Goal: Information Seeking & Learning: Learn about a topic

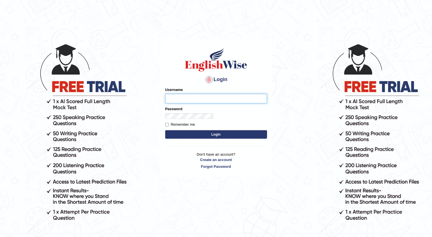
click at [165, 94] on input "Username" at bounding box center [216, 99] width 102 height 10
type input "-"
type input "r"
type input "R"
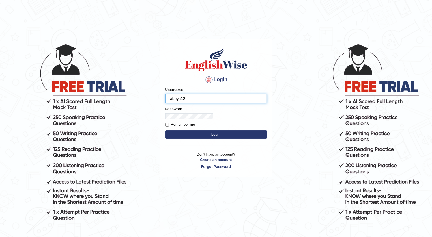
type input "rabeya12"
click at [165, 105] on form "Please fix the following errors: Username rabeya12 Password Remember me Login" at bounding box center [216, 113] width 102 height 53
click at [165, 107] on form "Please fix the following errors: Username rabeya12 Password Remember me Login" at bounding box center [216, 113] width 102 height 53
click at [165, 130] on button "Login" at bounding box center [216, 134] width 102 height 8
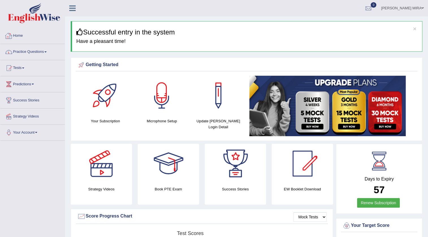
click at [39, 51] on link "Practice Questions" at bounding box center [32, 51] width 64 height 14
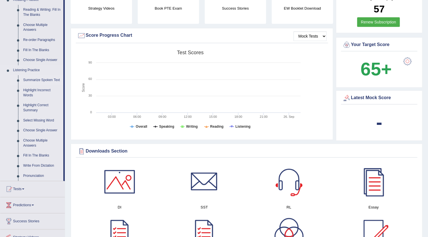
scroll to position [155, 0]
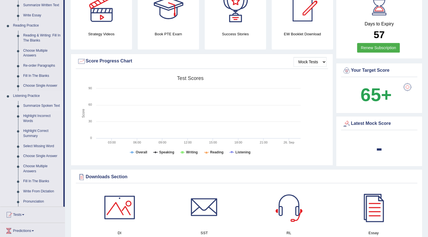
click at [45, 105] on link "Summarize Spoken Text" at bounding box center [42, 106] width 43 height 10
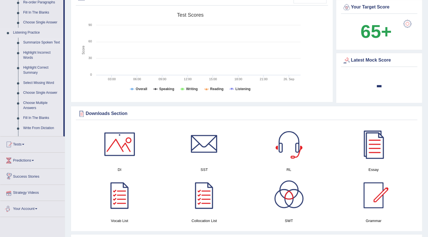
scroll to position [364, 0]
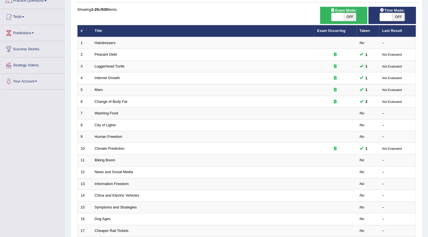
click at [363, 13] on div "ON OFF" at bounding box center [344, 17] width 42 height 8
click at [354, 18] on span "OFF" at bounding box center [350, 17] width 12 height 8
checkbox input "true"
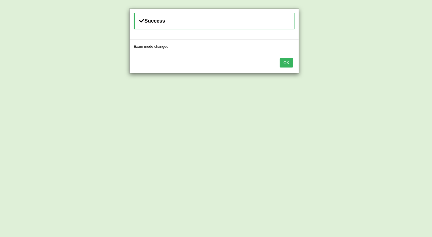
click at [282, 59] on button "OK" at bounding box center [286, 63] width 13 height 10
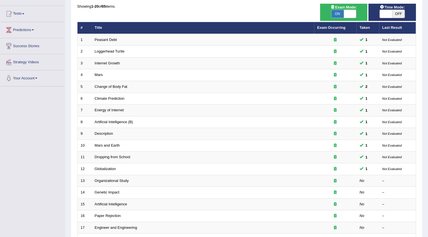
click at [404, 17] on span "OFF" at bounding box center [398, 14] width 12 height 8
checkbox input "true"
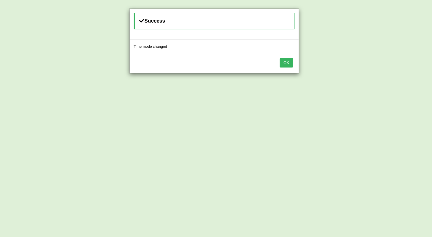
click at [292, 65] on button "OK" at bounding box center [286, 63] width 13 height 10
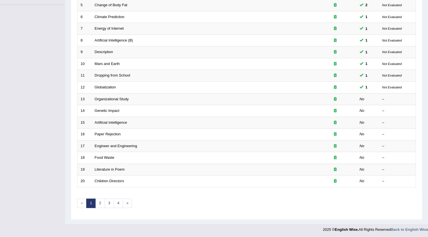
scroll to position [136, 0]
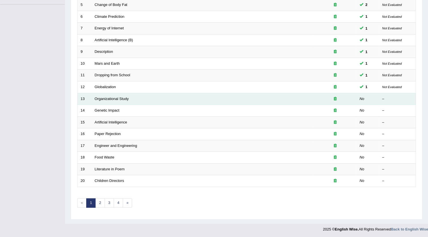
click at [333, 96] on div at bounding box center [335, 98] width 36 height 5
click at [105, 99] on link "Organizational Study" at bounding box center [112, 99] width 34 height 4
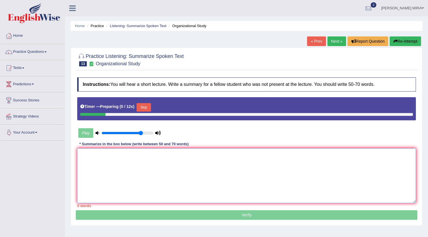
click at [103, 156] on textarea at bounding box center [246, 175] width 339 height 55
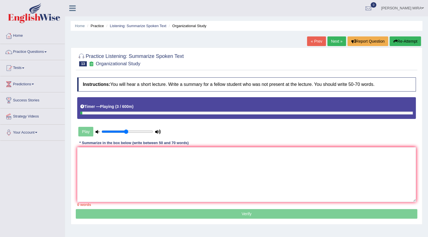
type input "0.5"
click at [125, 131] on input "range" at bounding box center [126, 131] width 51 height 5
click at [124, 131] on input "range" at bounding box center [126, 131] width 51 height 5
click at [56, 48] on link "Practice Questions" at bounding box center [32, 51] width 64 height 14
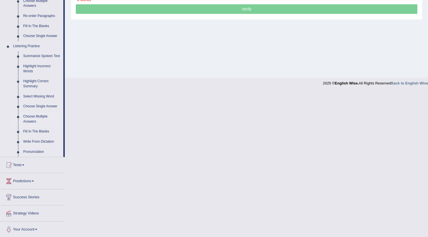
scroll to position [205, 0]
click at [33, 139] on link "Write From Dictation" at bounding box center [42, 142] width 43 height 10
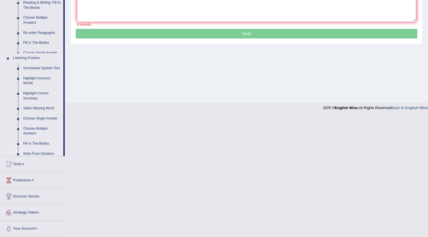
scroll to position [116, 0]
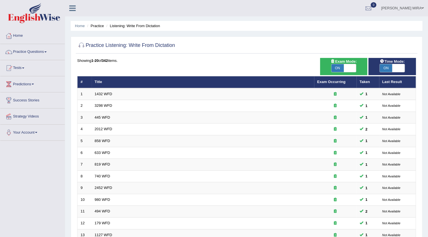
click at [42, 52] on link "Practice Questions" at bounding box center [32, 51] width 64 height 14
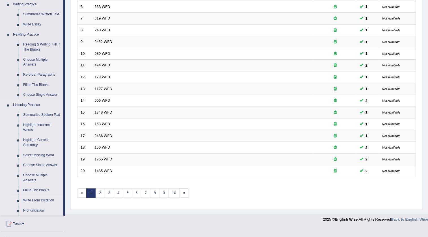
scroll to position [154, 0]
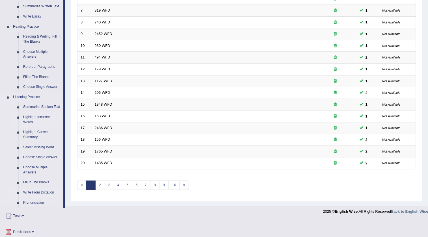
click at [42, 119] on link "Highlight Incorrect Words" at bounding box center [42, 119] width 43 height 15
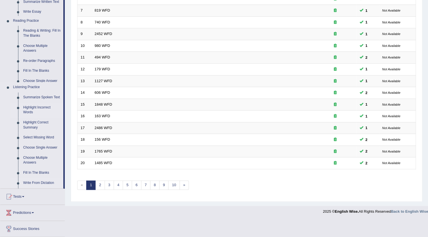
scroll to position [136, 0]
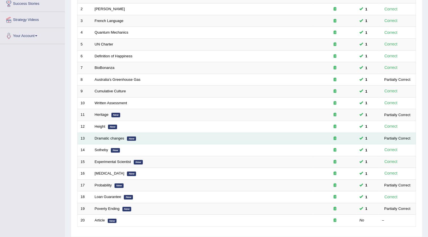
scroll to position [114, 0]
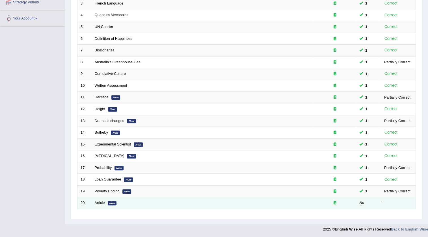
click at [334, 203] on icon at bounding box center [335, 203] width 3 height 4
click at [102, 204] on link "Article" at bounding box center [100, 203] width 10 height 4
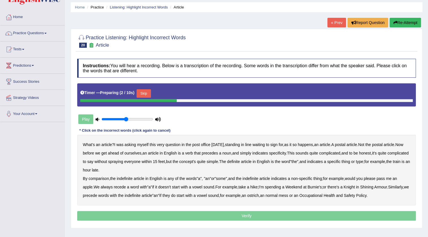
scroll to position [59, 0]
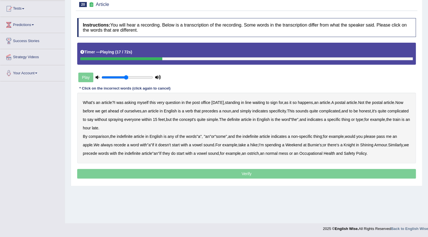
click at [193, 110] on b "verb" at bounding box center [189, 111] width 8 height 5
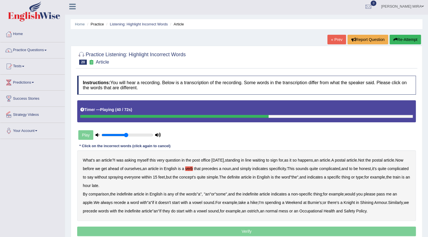
scroll to position [0, 0]
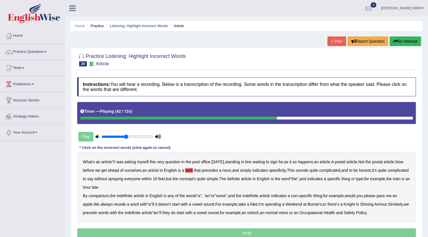
click at [412, 44] on button "Re-Attempt" at bounding box center [404, 41] width 31 height 10
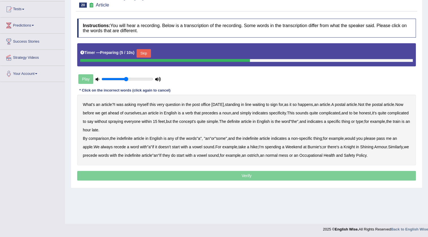
scroll to position [59, 0]
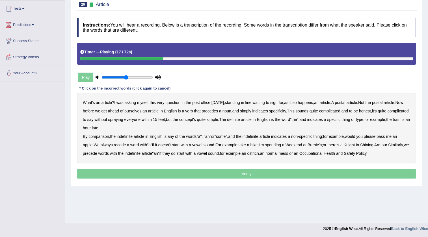
drag, startPoint x: 200, startPoint y: 105, endPoint x: 200, endPoint y: 111, distance: 5.9
click at [200, 111] on div "What's an article ? I was asking myself this very question in the post office y…" at bounding box center [246, 128] width 339 height 71
click at [193, 111] on b "verb" at bounding box center [189, 111] width 8 height 5
click at [102, 138] on div "What's an article ? I was asking myself this very question in the post office y…" at bounding box center [246, 128] width 339 height 71
click at [105, 136] on b "comparison" at bounding box center [98, 136] width 20 height 5
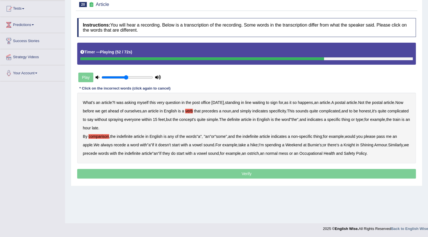
click at [122, 145] on b "recede" at bounding box center [120, 145] width 12 height 5
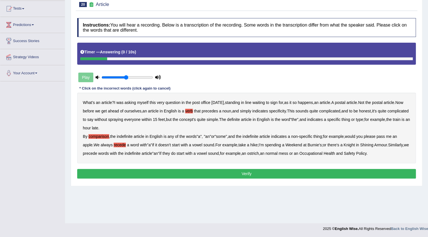
click at [278, 153] on b "normal" at bounding box center [271, 153] width 12 height 5
click at [291, 175] on button "Verify" at bounding box center [246, 174] width 339 height 10
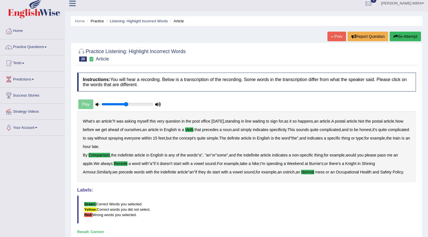
scroll to position [0, 0]
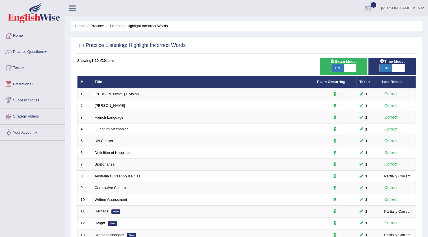
click at [341, 66] on span "ON" at bounding box center [337, 68] width 12 height 8
checkbox input "false"
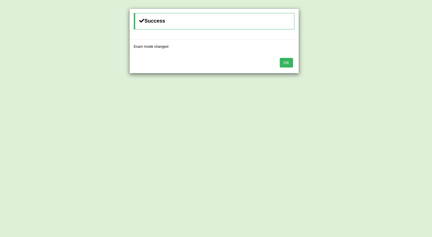
click at [284, 64] on button "OK" at bounding box center [286, 63] width 13 height 10
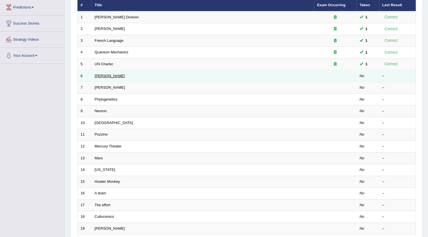
click at [98, 76] on link "[PERSON_NAME]" at bounding box center [110, 76] width 30 height 4
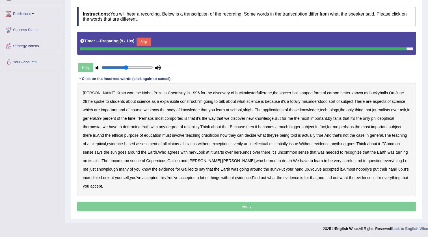
scroll to position [69, 0]
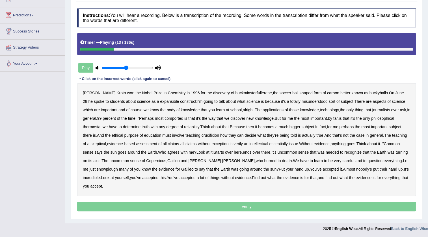
click at [160, 101] on b "expansible" at bounding box center [169, 101] width 19 height 5
click at [179, 120] on b "comported" at bounding box center [173, 118] width 19 height 5
click at [92, 129] on b "thermostat" at bounding box center [92, 127] width 19 height 5
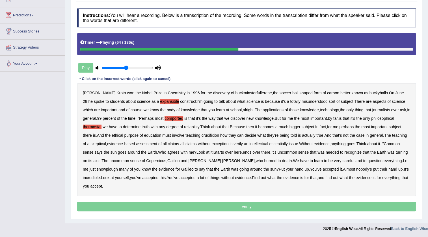
click at [215, 136] on b "crucifixion" at bounding box center [211, 135] width 18 height 5
click at [285, 145] on b "essentially" at bounding box center [278, 144] width 18 height 5
click at [166, 160] on b "Copernicus" at bounding box center [156, 161] width 20 height 5
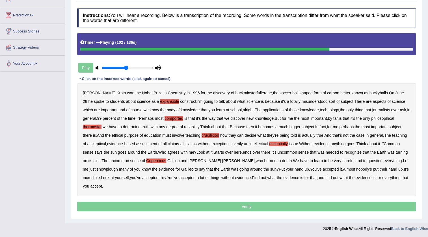
click at [166, 160] on b "Copernicus" at bounding box center [156, 161] width 20 height 5
click at [100, 169] on b "snowplough" at bounding box center [107, 169] width 21 height 5
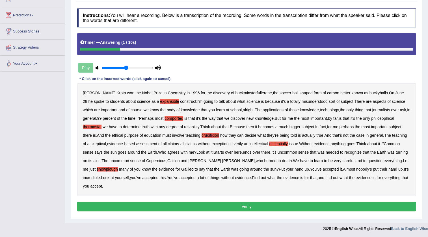
click at [241, 208] on button "Verify" at bounding box center [246, 207] width 339 height 10
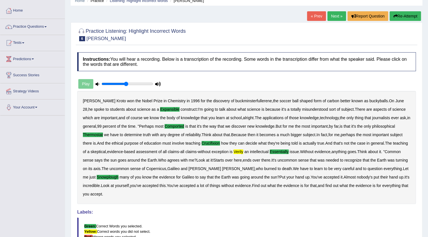
scroll to position [23, 0]
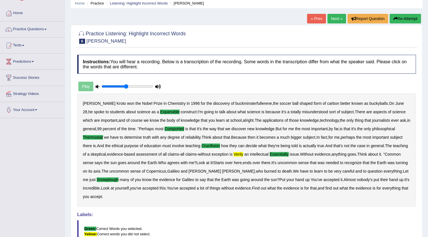
click at [337, 19] on link "Next »" at bounding box center [336, 19] width 19 height 10
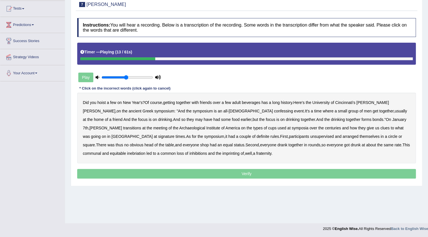
click at [274, 112] on b "confessing" at bounding box center [283, 111] width 19 height 5
click at [368, 121] on div "Did you hoist a few on New Year's ? Of course , getting together with friends o…" at bounding box center [246, 128] width 339 height 71
click at [141, 126] on b "transitions" at bounding box center [132, 128] width 18 height 5
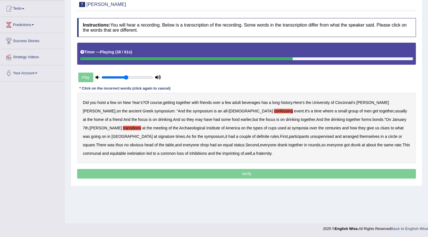
click at [174, 134] on b "signature" at bounding box center [166, 136] width 16 height 5
click at [310, 137] on b "unsupervised" at bounding box center [321, 136] width 23 height 5
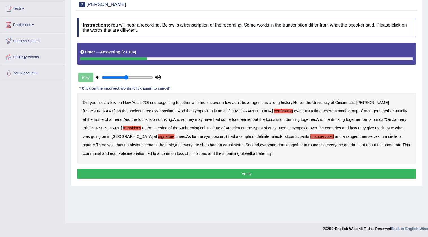
click at [222, 154] on b "imprinting" at bounding box center [230, 153] width 17 height 5
click at [162, 172] on button "Verify" at bounding box center [246, 174] width 339 height 10
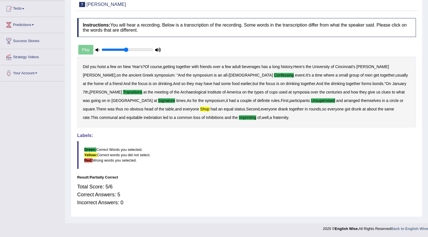
click at [82, 107] on div "Did you hoist a few on New Year's ? Of course , getting together with friends o…" at bounding box center [246, 92] width 339 height 71
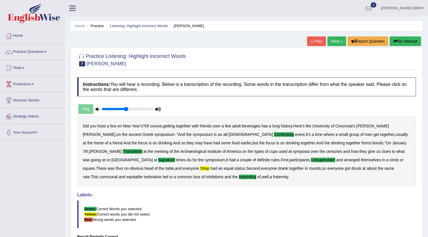
click at [329, 40] on link "Next »" at bounding box center [336, 41] width 19 height 10
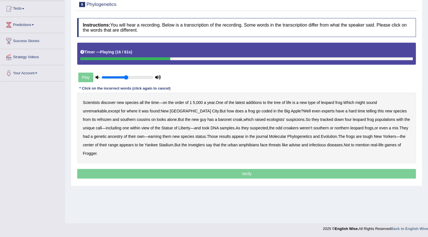
click at [261, 112] on b "coded" at bounding box center [266, 111] width 11 height 5
click at [111, 117] on b "refrozen" at bounding box center [104, 119] width 14 height 5
click at [218, 118] on b "baronet" at bounding box center [224, 119] width 13 height 5
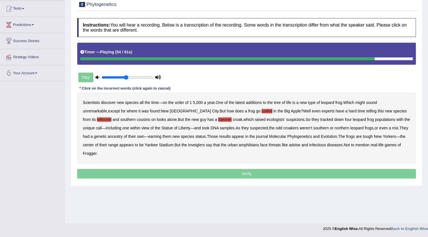
click at [188, 144] on b "inveiglers" at bounding box center [196, 145] width 17 height 5
click at [289, 146] on b "advise" at bounding box center [294, 145] width 11 height 5
click at [347, 169] on p "Verify" at bounding box center [246, 174] width 339 height 10
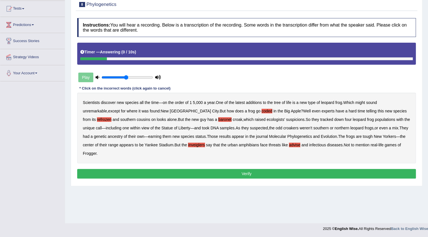
click at [347, 169] on button "Verify" at bounding box center [246, 174] width 339 height 10
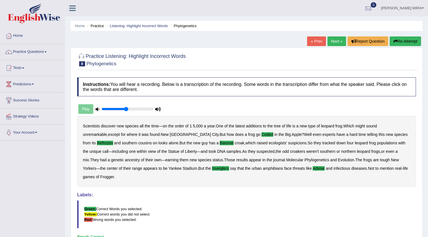
click at [328, 40] on link "Next »" at bounding box center [336, 41] width 19 height 10
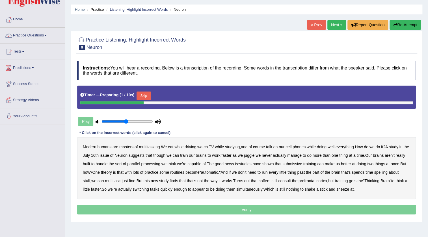
scroll to position [25, 0]
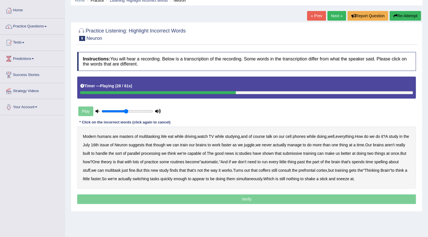
click at [302, 154] on b "submissive" at bounding box center [292, 153] width 20 height 5
click at [387, 162] on b "spelling" at bounding box center [380, 162] width 13 height 5
click at [270, 170] on b "coffers" at bounding box center [264, 170] width 12 height 5
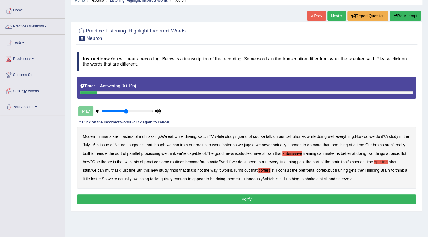
click at [372, 199] on button "Verify" at bounding box center [246, 199] width 339 height 10
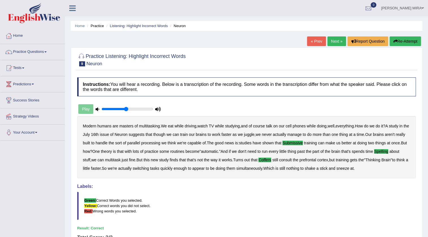
scroll to position [0, 0]
click at [44, 51] on link "Practice Questions" at bounding box center [32, 51] width 64 height 14
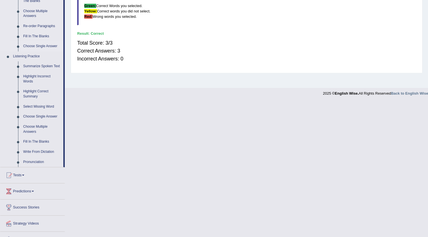
scroll to position [205, 0]
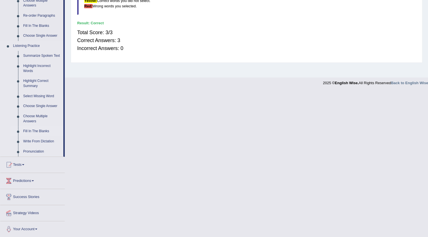
click at [37, 129] on link "Fill In The Blanks" at bounding box center [42, 131] width 43 height 10
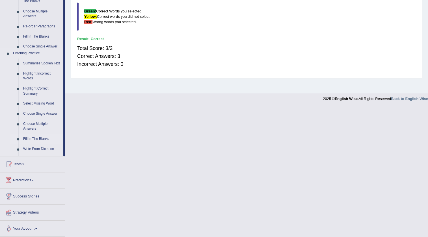
scroll to position [133, 0]
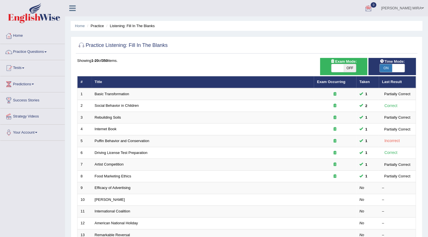
click at [345, 69] on span "OFF" at bounding box center [350, 68] width 12 height 8
checkbox input "true"
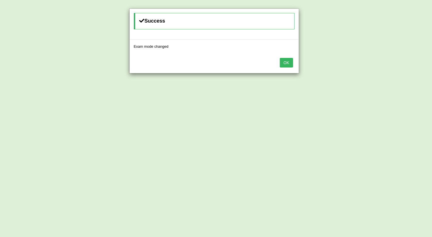
click at [283, 64] on button "OK" at bounding box center [286, 63] width 13 height 10
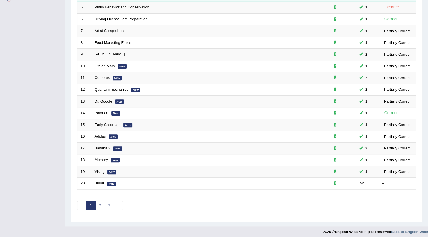
scroll to position [136, 0]
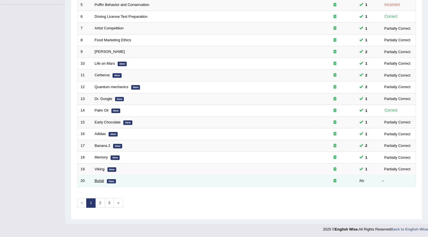
click at [96, 180] on link "Burial" at bounding box center [99, 181] width 9 height 4
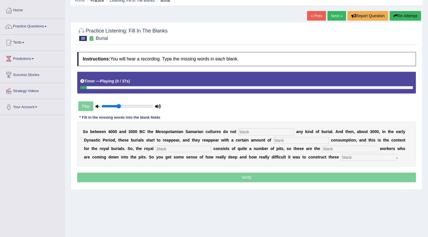
type input "0.35"
click at [119, 105] on input "range" at bounding box center [126, 106] width 51 height 5
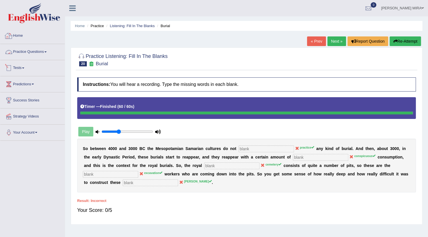
click at [29, 51] on link "Practice Questions" at bounding box center [32, 51] width 64 height 14
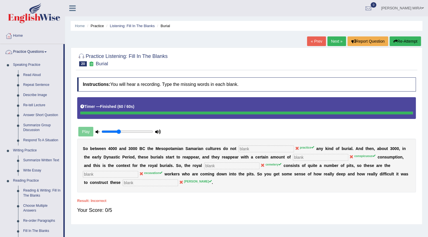
click at [29, 53] on link "Practice Questions" at bounding box center [31, 51] width 63 height 14
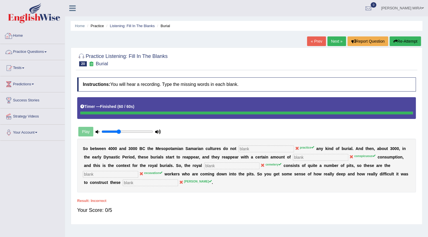
click at [42, 56] on link "Practice Questions" at bounding box center [32, 51] width 64 height 14
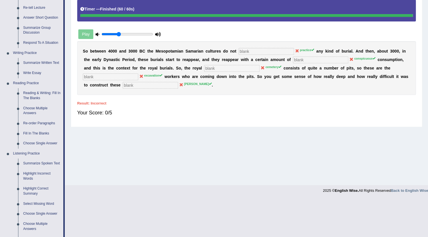
scroll to position [103, 0]
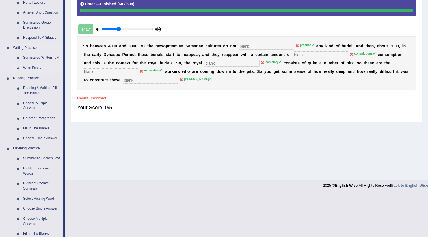
click at [36, 63] on link "Write Essay" at bounding box center [42, 68] width 43 height 10
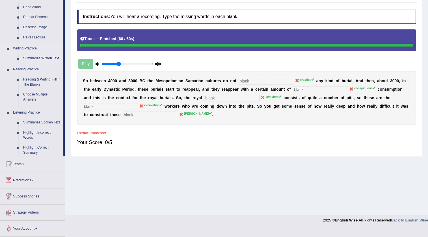
scroll to position [59, 0]
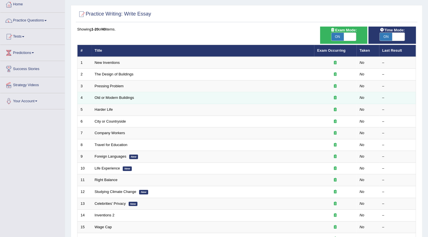
scroll to position [136, 0]
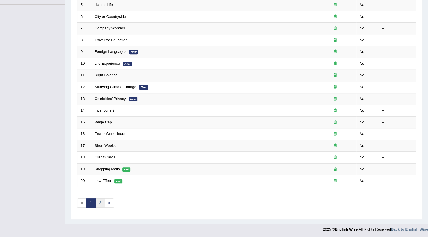
click at [97, 201] on link "2" at bounding box center [99, 202] width 9 height 9
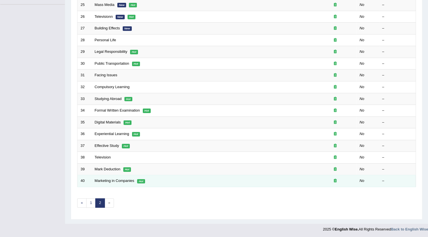
scroll to position [136, 0]
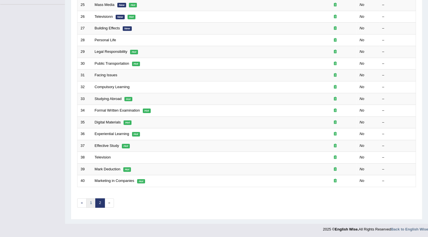
click at [93, 203] on link "1" at bounding box center [90, 202] width 9 height 9
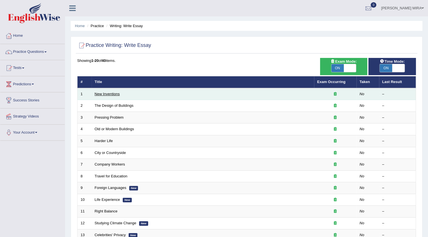
click at [111, 96] on link "New Inventions" at bounding box center [107, 94] width 25 height 4
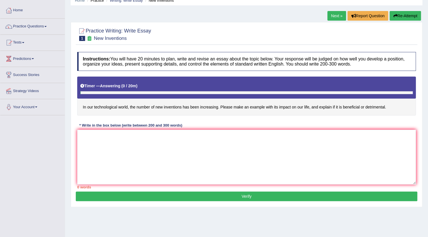
scroll to position [25, 0]
click at [412, 17] on button "Re-Attempt" at bounding box center [404, 16] width 31 height 10
click at [85, 135] on textarea at bounding box center [246, 157] width 339 height 55
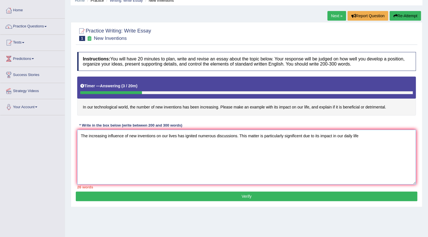
click at [337, 135] on textarea "The increasing influence of new inventions on our lives has ignited numerous di…" at bounding box center [246, 157] width 339 height 55
click at [365, 134] on textarea "The increasing influence of new inventions on our lives has ignited numerous di…" at bounding box center [246, 157] width 339 height 55
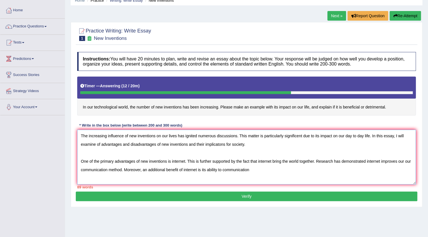
click at [186, 144] on textarea "The increasing influence of new inventions on our lives has ignited numerous di…" at bounding box center [246, 157] width 339 height 55
drag, startPoint x: 244, startPoint y: 105, endPoint x: 268, endPoint y: 113, distance: 25.5
click at [268, 113] on h4 "In our technological world, the number of new inventions has been increasing. P…" at bounding box center [246, 96] width 339 height 39
drag, startPoint x: 192, startPoint y: 144, endPoint x: 159, endPoint y: 143, distance: 33.4
click at [159, 143] on textarea "The increasing influence of new inventions on our lives has ignited numerous di…" at bounding box center [246, 157] width 339 height 55
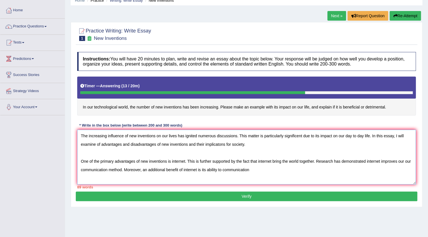
click at [187, 144] on textarea "The increasing influence of new inventions on our lives has ignited numerous di…" at bounding box center [246, 157] width 339 height 55
click at [188, 145] on textarea "The increasing influence of new inventions on our lives has ignited numerous di…" at bounding box center [246, 157] width 339 height 55
click at [185, 161] on textarea "The increasing influence of new inventions on our lives has ignited numerous di…" at bounding box center [246, 157] width 339 height 55
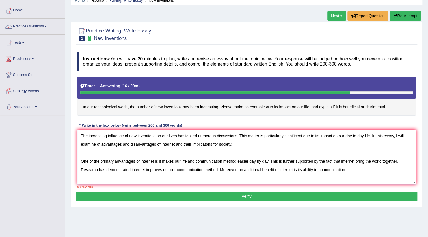
click at [347, 171] on textarea "The increasing influence of new inventions on our lives has ignited numerous di…" at bounding box center [246, 157] width 339 height 55
click at [366, 161] on textarea "The increasing influence of new inventions on our lives has ignited numerous di…" at bounding box center [246, 157] width 339 height 55
click at [363, 162] on textarea "The increasing influence of new inventions on our lives has ignited numerous di…" at bounding box center [246, 157] width 339 height 55
click at [325, 172] on textarea "The increasing influence of new inventions on our lives has ignited numerous di…" at bounding box center [246, 157] width 339 height 55
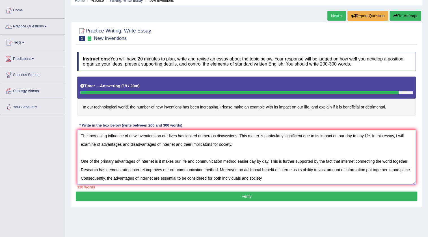
scroll to position [13, 0]
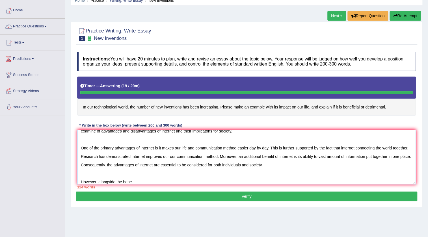
type textarea "The increasing influence of new inventions on our lives has ignited numerous di…"
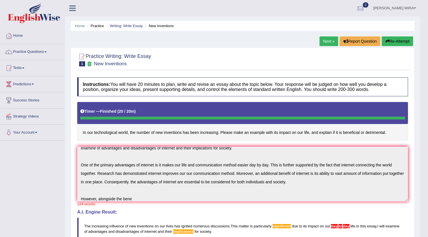
scroll to position [0, 0]
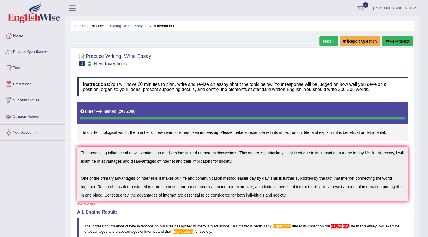
click at [388, 39] on button "Re-Attempt" at bounding box center [397, 41] width 31 height 10
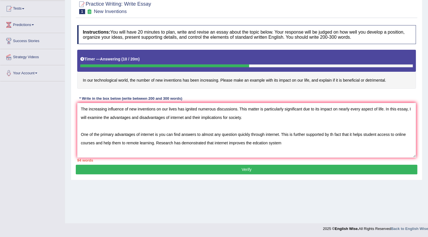
click at [257, 141] on textarea "The increasing influence of new inventions on our lives has ignited numerous di…" at bounding box center [246, 130] width 339 height 55
click at [285, 144] on textarea "The increasing influence of new inventions on our lives has ignited numerous di…" at bounding box center [246, 130] width 339 height 55
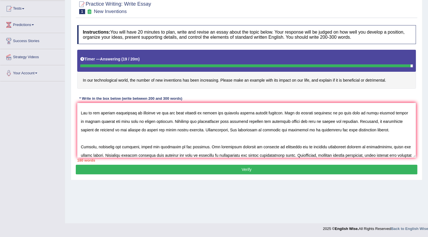
scroll to position [30, 0]
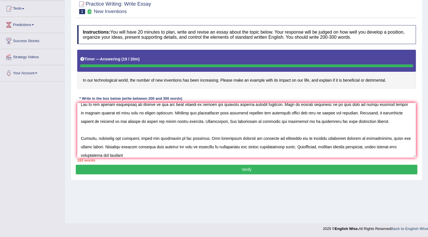
type textarea "The increasing influence of new inventions on our lives has ignited numerous di…"
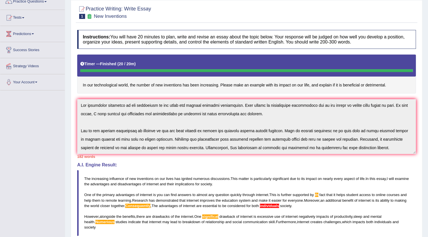
scroll to position [0, 0]
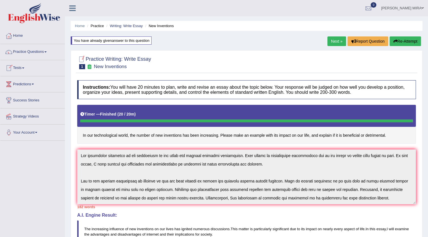
click at [337, 40] on link "Next »" at bounding box center [336, 41] width 19 height 10
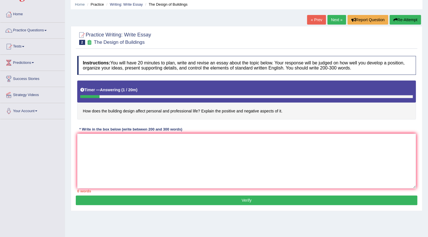
scroll to position [59, 0]
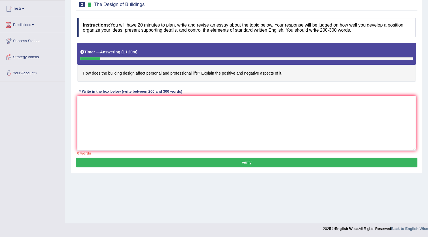
click at [219, 168] on div "Practice Writing: Write Essay 2 The Design of Buildings Instructions: You will …" at bounding box center [247, 80] width 352 height 185
click at [225, 164] on button "Verify" at bounding box center [246, 163] width 341 height 10
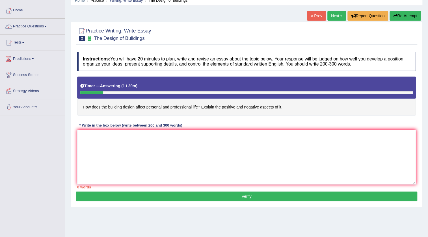
scroll to position [51, 0]
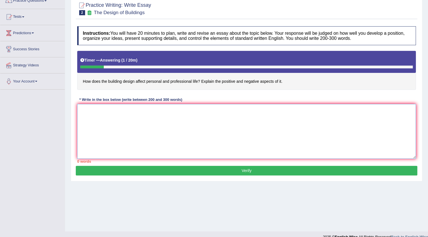
click at [246, 116] on textarea at bounding box center [246, 131] width 339 height 55
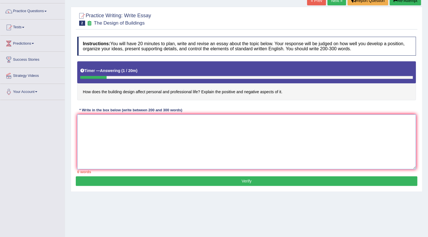
scroll to position [8, 0]
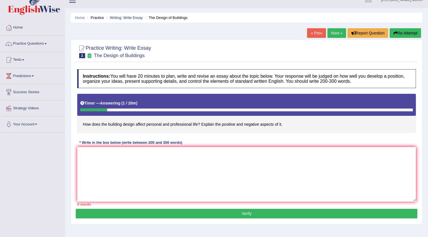
click at [290, 126] on h4 "How does the building design affect personal and professional life? Explain the…" at bounding box center [246, 113] width 339 height 39
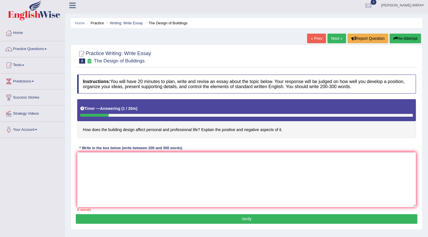
scroll to position [0, 0]
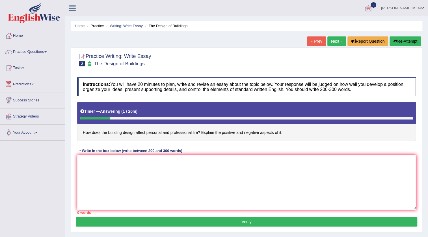
click at [327, 34] on div "Home Practice Writing: Write Essay The Design of Buildings « Prev Next » Report…" at bounding box center [246, 141] width 363 height 283
click at [331, 42] on link "Next »" at bounding box center [336, 41] width 19 height 10
click at [317, 45] on link "« Prev" at bounding box center [316, 41] width 19 height 10
click at [333, 41] on link "Next »" at bounding box center [336, 41] width 19 height 10
click at [114, 170] on textarea at bounding box center [246, 182] width 339 height 55
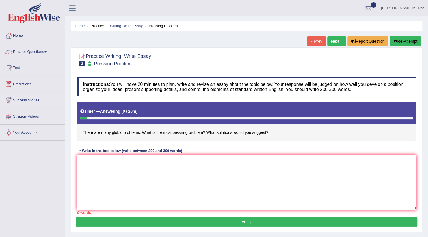
click at [395, 42] on icon "button" at bounding box center [395, 41] width 4 height 4
click at [117, 172] on textarea at bounding box center [246, 182] width 339 height 55
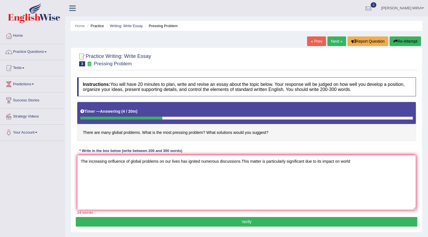
type textarea "The increasing onfluence of global problems on our lives has ignited numerous d…"
click at [409, 40] on button "Re-Attempt" at bounding box center [404, 41] width 31 height 10
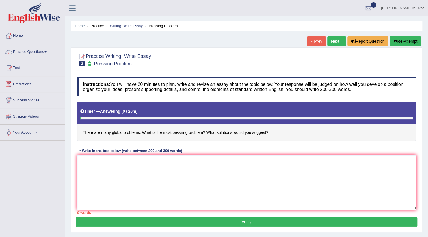
click at [92, 157] on textarea at bounding box center [246, 182] width 339 height 55
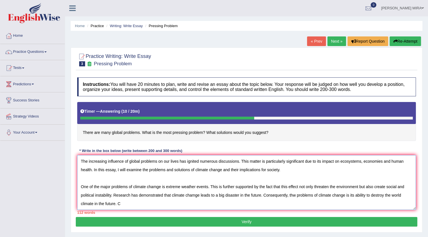
click at [317, 194] on textarea "The increasing influence of global problems on our lives has ignited numerous d…" at bounding box center [246, 182] width 339 height 55
click at [125, 202] on textarea "The increasing influence of global problems on our lives has ignited numerous d…" at bounding box center [246, 182] width 339 height 55
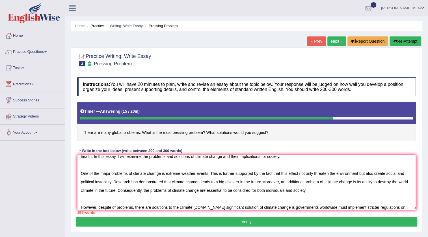
scroll to position [22, 0]
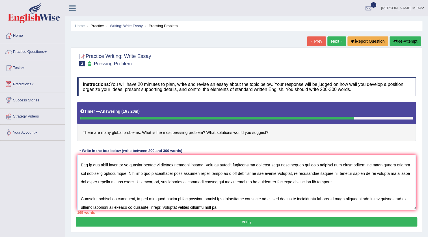
click at [234, 207] on textarea at bounding box center [246, 182] width 339 height 55
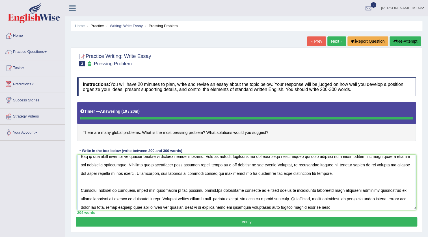
type textarea "The increasing influence of global problems on our lives has ignited numerous d…"
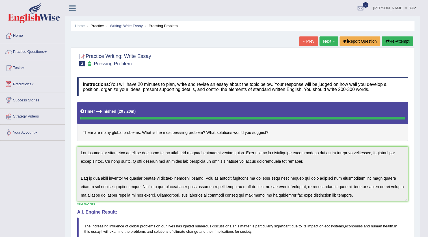
scroll to position [0, 0]
click at [313, 39] on link "« Prev" at bounding box center [308, 41] width 19 height 10
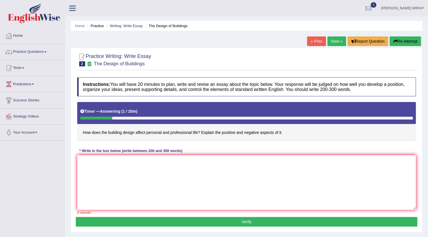
click at [55, 53] on link "Practice Questions" at bounding box center [32, 51] width 64 height 14
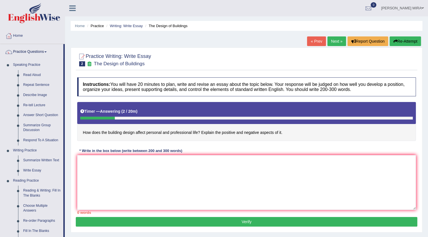
click at [326, 49] on div "Practice Writing: Write Essay 2 The Design of Buildings Instructions: You will …" at bounding box center [247, 139] width 352 height 185
click at [330, 41] on link "Next »" at bounding box center [336, 41] width 19 height 10
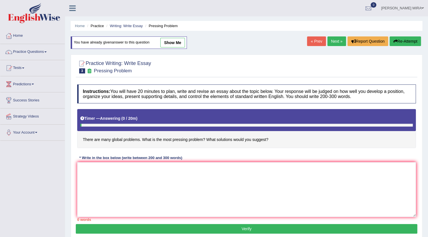
click at [334, 42] on link "Next »" at bounding box center [336, 41] width 19 height 10
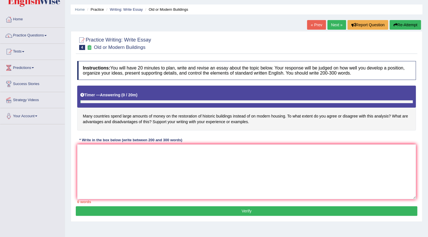
scroll to position [25, 0]
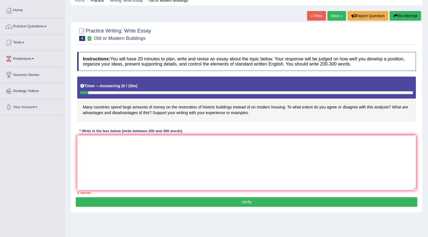
click at [334, 19] on link "Next »" at bounding box center [336, 16] width 19 height 10
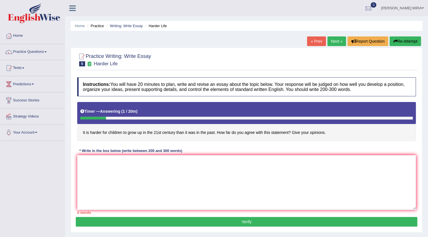
click at [313, 37] on link "« Prev" at bounding box center [316, 41] width 19 height 10
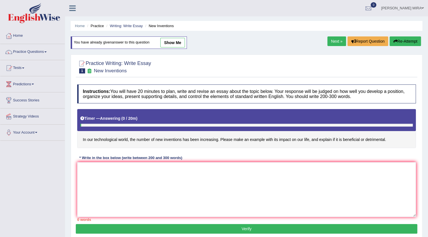
click at [312, 42] on div "Home Practice Writing: Write Essay New Inventions You have already given answer…" at bounding box center [246, 141] width 363 height 283
drag, startPoint x: 0, startPoint y: 0, endPoint x: 313, endPoint y: 46, distance: 315.9
click at [313, 46] on div "Home Practice Writing: Write Essay New Inventions You have already given answer…" at bounding box center [246, 141] width 363 height 283
click at [329, 42] on link "Next »" at bounding box center [336, 41] width 19 height 10
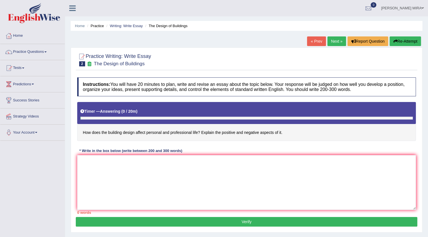
click at [311, 43] on link "« Prev" at bounding box center [316, 41] width 19 height 10
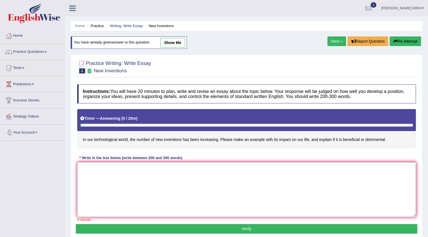
click at [97, 175] on textarea at bounding box center [246, 189] width 339 height 55
click at [341, 45] on link "Next »" at bounding box center [336, 41] width 19 height 10
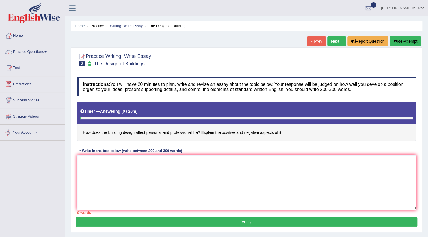
click at [89, 161] on textarea at bounding box center [246, 182] width 339 height 55
click at [46, 47] on link "Practice Questions" at bounding box center [32, 51] width 64 height 14
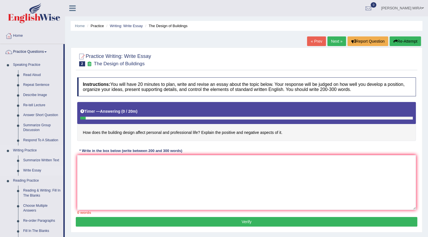
click at [40, 171] on link "Write Essay" at bounding box center [42, 171] width 43 height 10
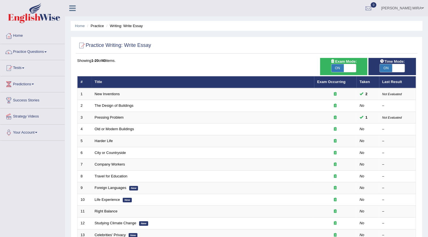
click at [395, 75] on div "Time Mode: ON OFF" at bounding box center [391, 66] width 47 height 17
click at [394, 67] on span at bounding box center [398, 68] width 12 height 8
checkbox input "false"
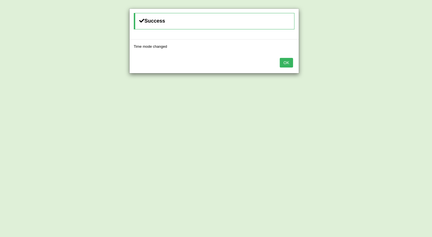
click at [288, 59] on button "OK" at bounding box center [286, 63] width 13 height 10
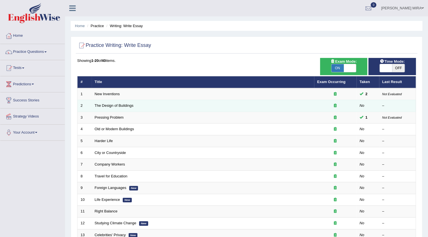
click at [218, 104] on td "The Design of Buildings" at bounding box center [203, 106] width 222 height 12
click at [226, 101] on td "The Design of Buildings" at bounding box center [203, 106] width 222 height 12
click at [226, 103] on td "The Design of Buildings" at bounding box center [203, 106] width 222 height 12
click at [353, 100] on td at bounding box center [335, 106] width 42 height 12
click at [352, 105] on div at bounding box center [335, 105] width 36 height 5
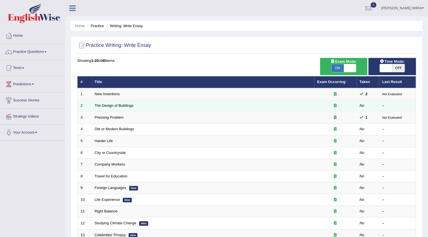
click at [161, 103] on td "The Design of Buildings" at bounding box center [203, 106] width 222 height 12
click at [163, 108] on td "The Design of Buildings" at bounding box center [203, 106] width 222 height 12
click at [220, 107] on td "The Design of Buildings" at bounding box center [203, 106] width 222 height 12
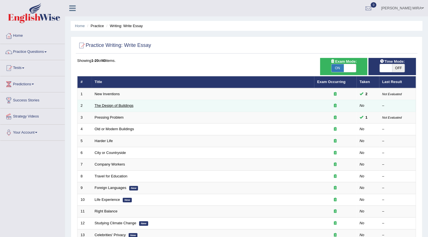
click at [130, 104] on link "The Design of Buildings" at bounding box center [114, 105] width 39 height 4
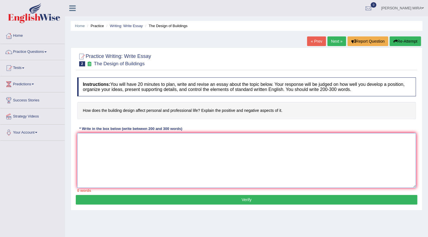
click at [91, 143] on textarea at bounding box center [246, 160] width 339 height 55
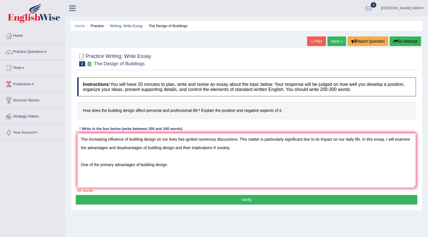
click at [215, 148] on textarea "The increasing influence of building design on our lives has ignited numerous d…" at bounding box center [246, 160] width 339 height 55
click at [189, 167] on textarea "The increasing influence of building design on our lives has ignited numerous d…" at bounding box center [246, 160] width 339 height 55
click at [274, 139] on textarea "The increasing influence of building design on our lives has ignited numerous d…" at bounding box center [246, 160] width 339 height 55
click at [358, 139] on textarea "The increasing influence of building design on our lives has ignited numerous d…" at bounding box center [246, 160] width 339 height 55
click at [360, 138] on textarea "The increasing influence of building design on our lives has ignited numerous d…" at bounding box center [246, 160] width 339 height 55
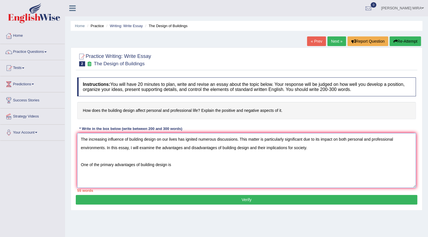
click at [180, 167] on textarea "The increasing influence of building design on our lives has ignited numerous d…" at bounding box center [246, 160] width 339 height 55
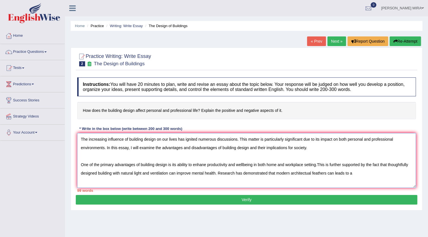
click at [321, 172] on textarea "The increasing influence of building design on our lives has ignited numerous d…" at bounding box center [246, 160] width 339 height 55
click at [324, 174] on textarea "The increasing influence of building design on our lives has ignited numerous d…" at bounding box center [246, 160] width 339 height 55
click at [362, 172] on textarea "The increasing influence of building design on our lives has ignited numerous d…" at bounding box center [246, 160] width 339 height 55
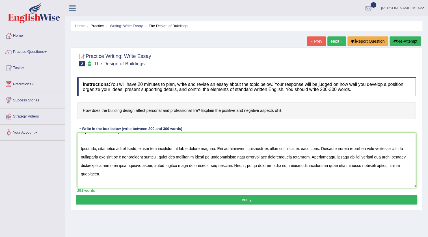
scroll to position [76, 0]
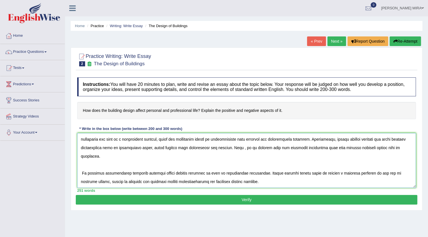
type textarea "The increasing influence of building design on our lives has ignited numerous d…"
click at [257, 201] on button "Verify" at bounding box center [246, 200] width 341 height 10
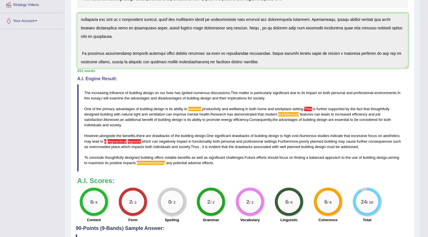
scroll to position [103, 0]
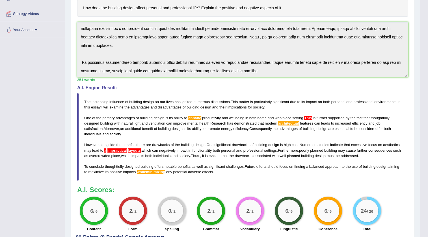
click at [144, 147] on blockquote "The increasing influence of building design on our lives has ignited numerous d…" at bounding box center [242, 137] width 331 height 88
drag, startPoint x: 141, startPoint y: 154, endPoint x: 137, endPoint y: 151, distance: 4.6
click at [110, 154] on span "overcrowded" at bounding box center [99, 156] width 21 height 4
click at [127, 151] on span "impractical" at bounding box center [117, 150] width 20 height 4
click at [127, 149] on span "impractical" at bounding box center [117, 150] width 20 height 4
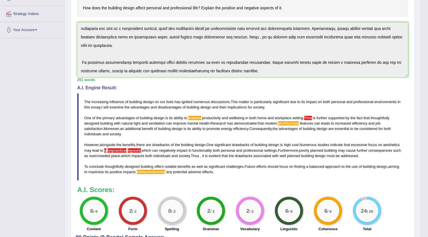
click at [127, 149] on span "impractical" at bounding box center [117, 150] width 20 height 4
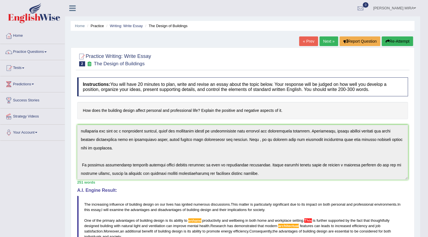
scroll to position [0, 0]
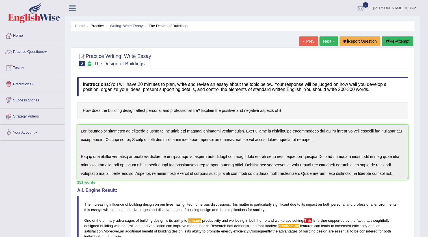
click at [27, 47] on link "Practice Questions" at bounding box center [32, 51] width 64 height 14
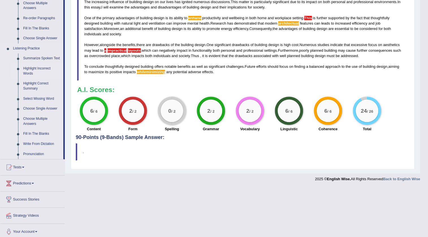
scroll to position [205, 0]
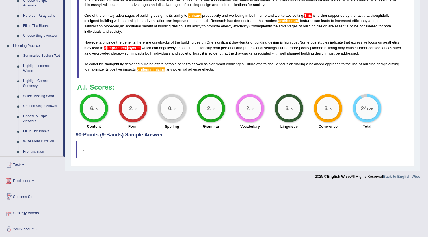
click at [46, 201] on link "Success Stories" at bounding box center [32, 196] width 64 height 14
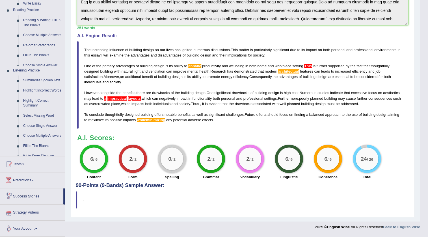
scroll to position [153, 0]
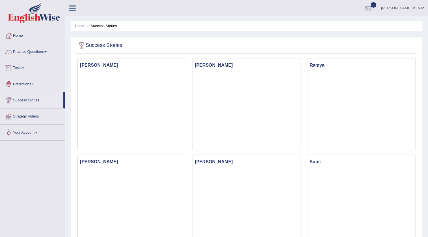
click at [57, 63] on link "Tests" at bounding box center [32, 67] width 64 height 14
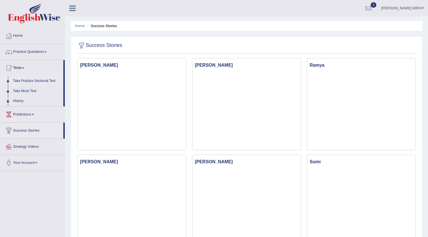
click at [45, 82] on link "Take Practice Sectional Test" at bounding box center [36, 81] width 53 height 10
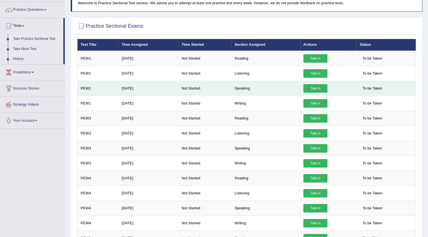
scroll to position [51, 0]
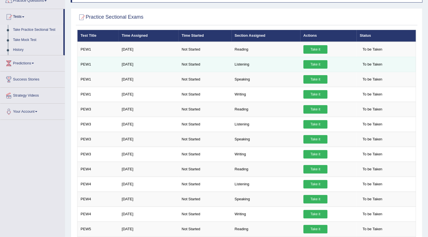
click at [312, 65] on link "Take it" at bounding box center [315, 64] width 24 height 8
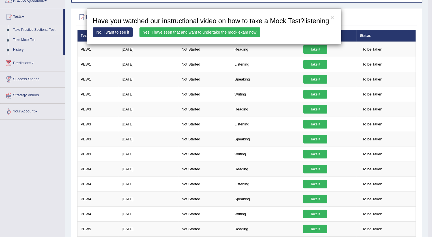
click at [123, 34] on link "No, I want to see it" at bounding box center [113, 32] width 40 height 10
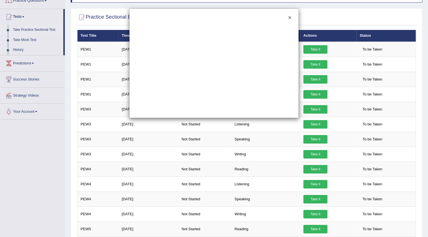
click at [288, 16] on button "×" at bounding box center [289, 17] width 3 height 6
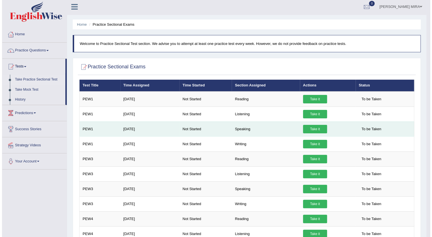
scroll to position [0, 0]
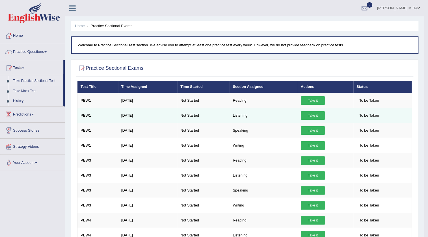
click at [310, 114] on link "Take it" at bounding box center [313, 115] width 24 height 8
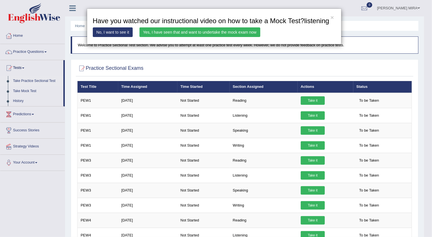
click at [187, 31] on link "Yes, I have seen that and want to undertake the mock exam now" at bounding box center [199, 32] width 121 height 10
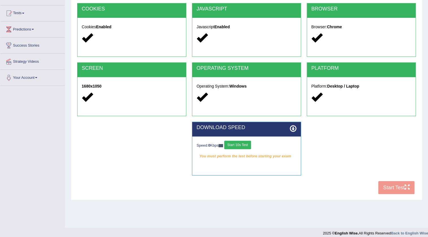
scroll to position [59, 0]
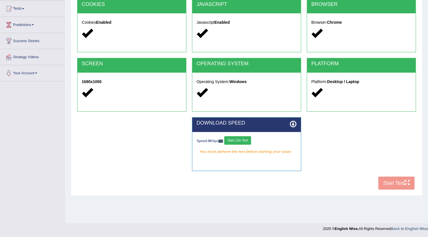
click at [383, 177] on div "COOKIES Cookies Enabled JAVASCRIPT Javascript Enabled BROWSER Browser: Chrome S…" at bounding box center [246, 96] width 341 height 194
click at [246, 141] on button "Start 10s Test" at bounding box center [237, 140] width 27 height 8
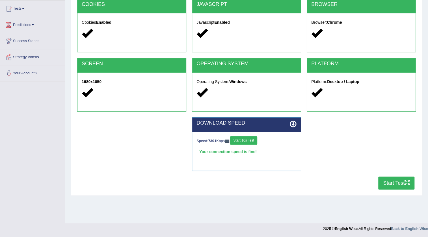
click at [392, 186] on button "Start Test" at bounding box center [396, 183] width 36 height 13
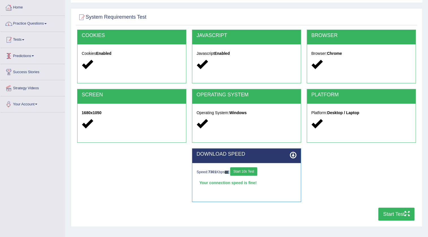
scroll to position [0, 0]
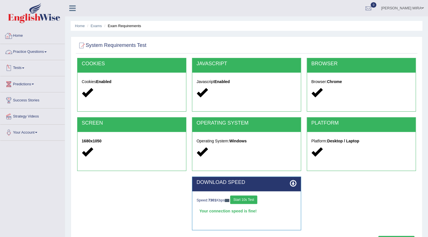
click at [31, 54] on link "Practice Questions" at bounding box center [32, 51] width 64 height 14
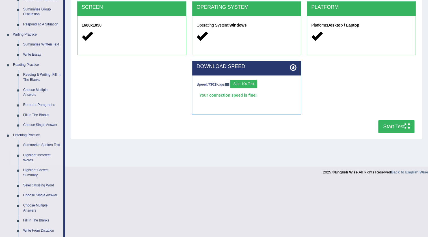
scroll to position [128, 0]
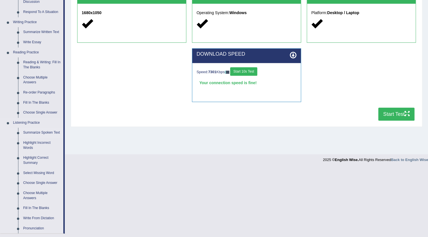
click at [57, 132] on link "Summarize Spoken Text" at bounding box center [42, 133] width 43 height 10
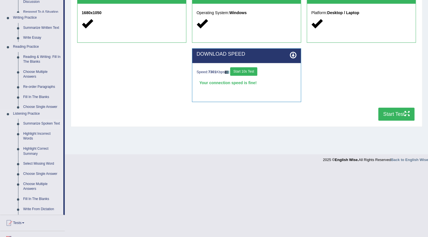
scroll to position [59, 0]
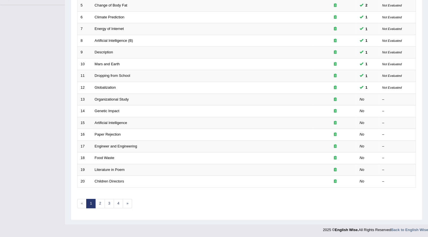
scroll to position [136, 0]
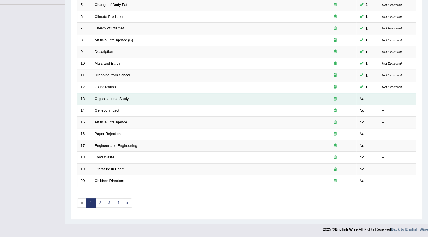
click at [120, 94] on td "Organizational Study" at bounding box center [203, 99] width 222 height 12
click at [121, 99] on link "Organizational Study" at bounding box center [112, 99] width 34 height 4
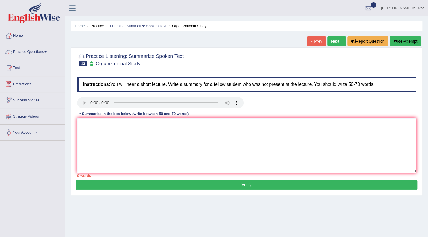
click at [85, 126] on textarea at bounding box center [246, 145] width 339 height 55
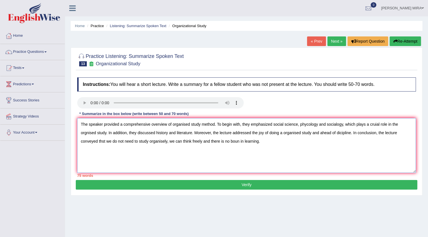
click at [350, 131] on textarea "The speaker provided a comprehensive overview of organised study method. To beg…" at bounding box center [246, 145] width 339 height 55
click at [381, 133] on textarea "The speaker provided a comprehensive overview of organised study method. To beg…" at bounding box center [246, 145] width 339 height 55
click at [186, 142] on textarea "The speaker provided a comprehensive overview of organised study method. To beg…" at bounding box center [246, 145] width 339 height 55
click at [157, 141] on textarea "The speaker provided a comprehensive overview of organised study method. To beg…" at bounding box center [246, 145] width 339 height 55
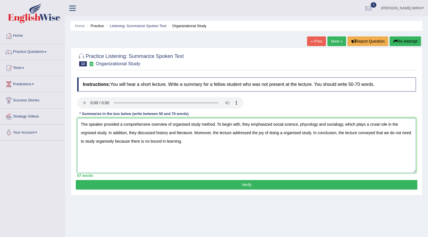
type textarea "The speaker provided a comprehensive overview of organised study method. To beg…"
click at [177, 182] on button "Verify" at bounding box center [246, 185] width 341 height 10
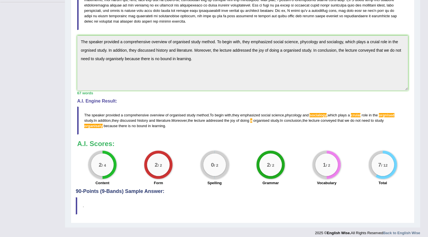
scroll to position [143, 0]
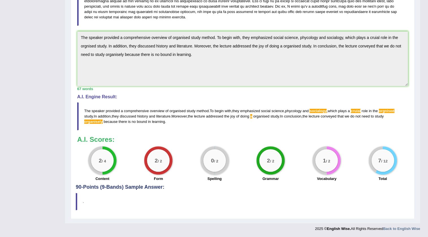
click at [98, 125] on blockquote "The speaker provided a comprehensive overview of organised study method . To be…" at bounding box center [242, 116] width 331 height 28
click at [98, 124] on blockquote "The speaker provided a comprehensive overview of organised study method . To be…" at bounding box center [242, 116] width 331 height 28
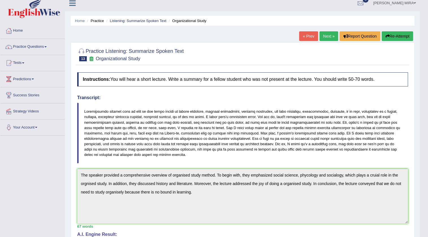
scroll to position [0, 0]
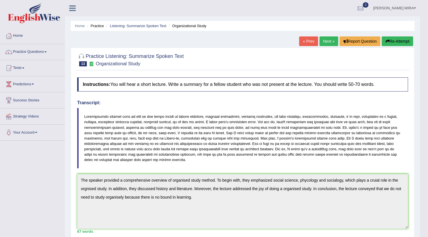
click at [329, 37] on link "Next »" at bounding box center [328, 41] width 19 height 10
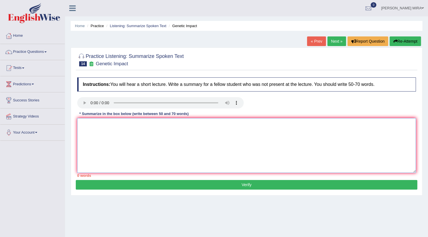
click at [85, 132] on textarea at bounding box center [246, 145] width 339 height 55
click at [413, 42] on button "Re-Attempt" at bounding box center [404, 41] width 31 height 10
click at [90, 122] on textarea at bounding box center [246, 145] width 339 height 55
type textarea "t"
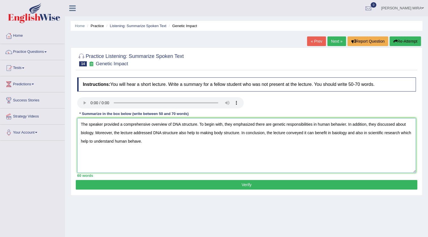
type textarea "The speaker provided a comprehensive overview of DNA structure. To begin with, …"
click at [154, 187] on button "Verify" at bounding box center [246, 185] width 341 height 10
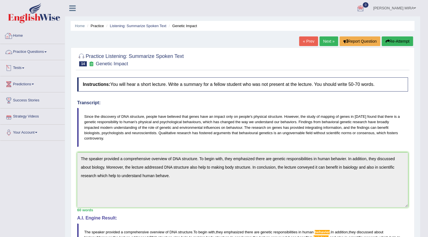
click at [42, 53] on link "Practice Questions" at bounding box center [32, 51] width 64 height 14
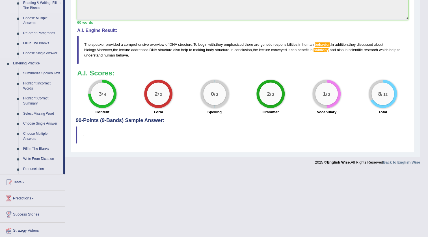
scroll to position [205, 0]
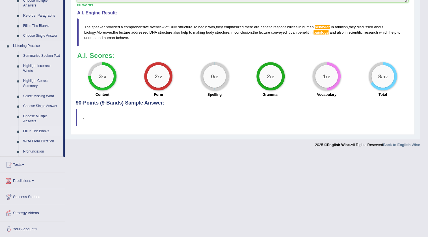
click at [47, 129] on link "Fill In The Blanks" at bounding box center [42, 131] width 43 height 10
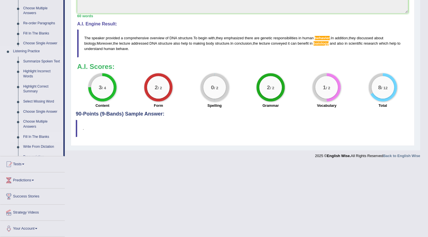
scroll to position [121, 0]
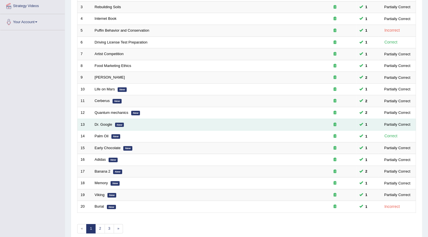
scroll to position [136, 0]
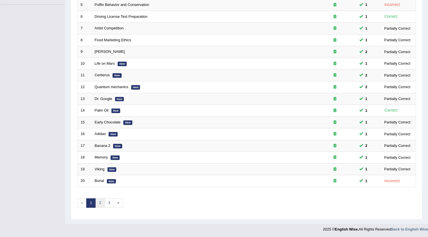
click at [96, 201] on link "2" at bounding box center [99, 202] width 9 height 9
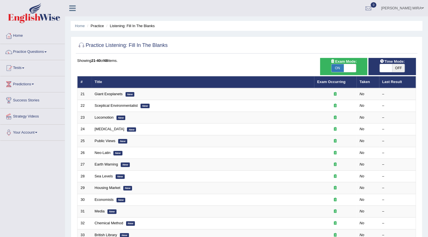
click at [322, 91] on td at bounding box center [335, 94] width 42 height 12
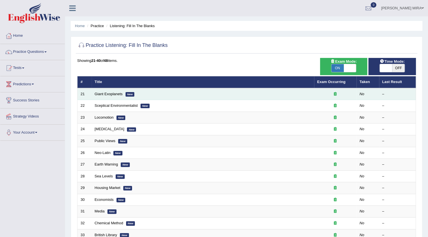
click at [331, 92] on div at bounding box center [335, 94] width 36 height 5
click at [334, 92] on icon at bounding box center [335, 94] width 3 height 4
click at [107, 90] on td "Giant Exoplanets New" at bounding box center [203, 94] width 222 height 12
click at [107, 95] on link "Giant Exoplanets" at bounding box center [109, 94] width 28 height 4
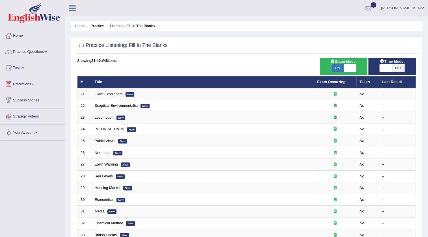
click at [395, 66] on span "OFF" at bounding box center [398, 68] width 12 height 8
checkbox input "true"
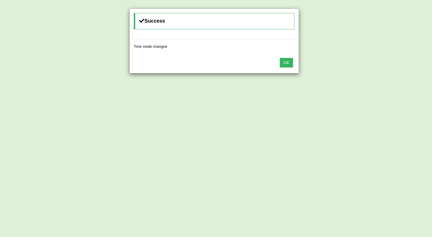
click at [285, 62] on button "OK" at bounding box center [286, 63] width 13 height 10
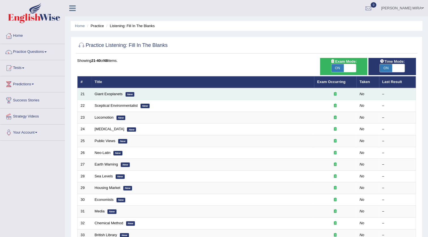
click at [99, 90] on td "Giant Exoplanets New" at bounding box center [203, 94] width 222 height 12
click at [99, 92] on link "Giant Exoplanets" at bounding box center [109, 94] width 28 height 4
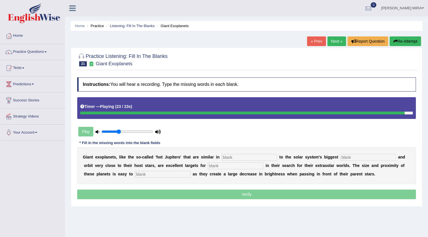
click at [228, 156] on input "text" at bounding box center [249, 157] width 55 height 7
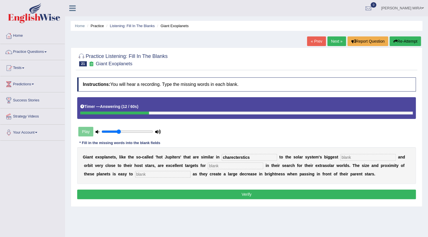
type input "charecterstics"
click at [352, 156] on input "text" at bounding box center [367, 157] width 55 height 7
type input "planet"
type input "astronomers"
click at [155, 174] on input "text" at bounding box center [162, 174] width 55 height 7
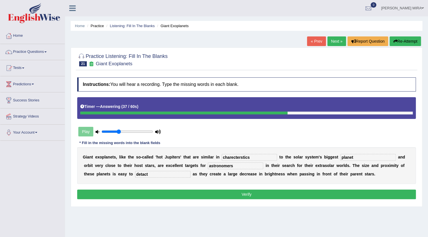
type input "detact"
click at [125, 192] on button "Verify" at bounding box center [246, 195] width 339 height 10
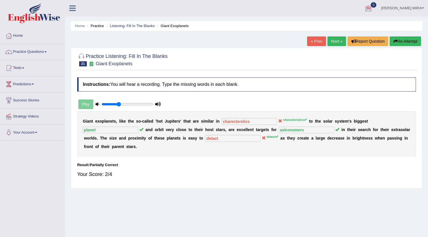
click at [406, 41] on button "Re-Attempt" at bounding box center [404, 41] width 31 height 10
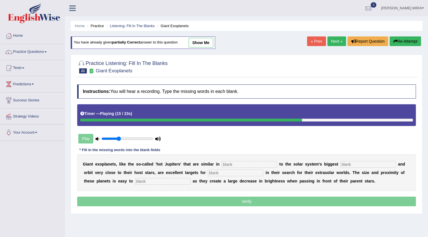
click at [236, 166] on input "text" at bounding box center [249, 164] width 55 height 7
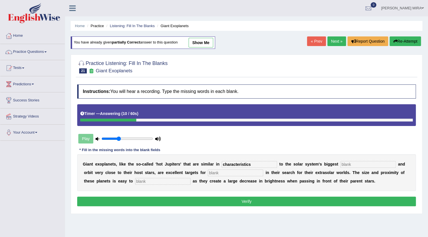
type input "characteristics"
type input "planet"
type input "astronomers"
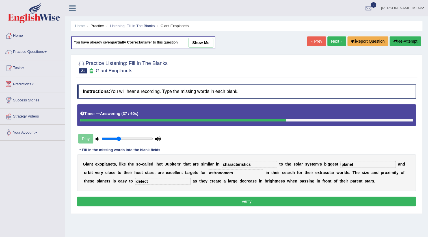
type input "detect"
click at [239, 202] on button "Verify" at bounding box center [246, 202] width 339 height 10
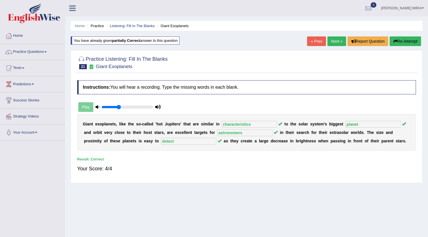
click at [332, 37] on link "Next »" at bounding box center [336, 41] width 19 height 10
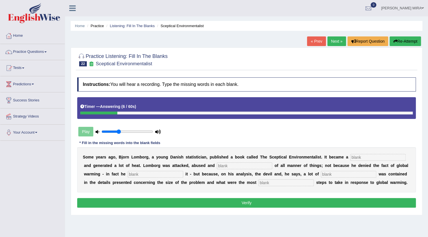
click at [358, 156] on input "text" at bounding box center [377, 157] width 55 height 7
type input "best-seller"
type input "accused"
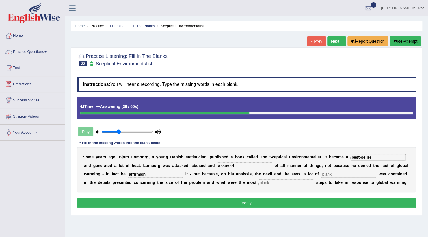
type input "affirmish"
type input "diviousness"
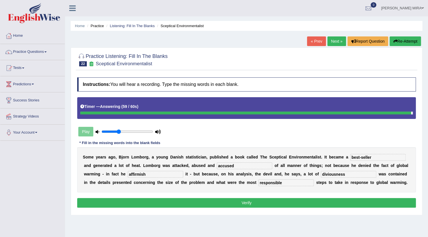
type input "responsible"
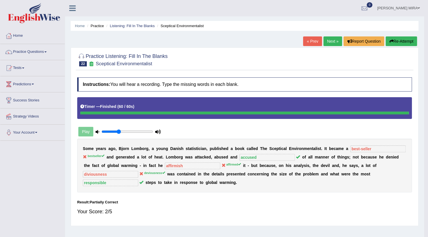
click at [234, 209] on div "Home Practice Listening: Fill In The Blanks Sceptical Environmentalist « Prev N…" at bounding box center [244, 141] width 359 height 283
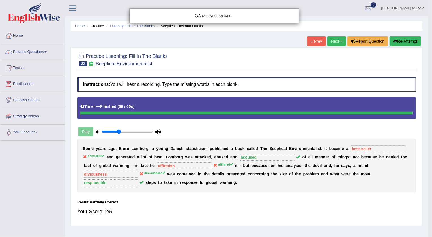
click at [235, 206] on div "Saving your answer..." at bounding box center [216, 118] width 432 height 237
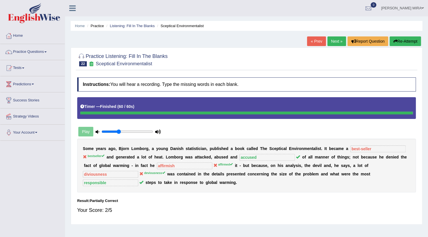
click at [335, 45] on link "Next »" at bounding box center [336, 41] width 19 height 10
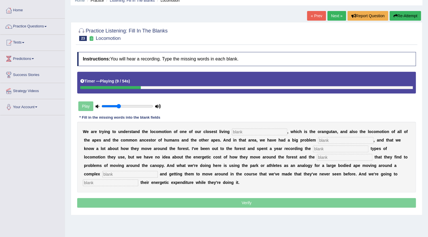
click at [405, 14] on button "Re-Attempt" at bounding box center [404, 16] width 31 height 10
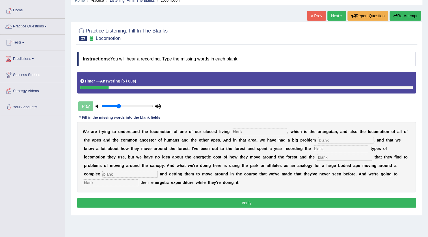
click at [254, 129] on input "text" at bounding box center [259, 132] width 55 height 7
type input "relatives"
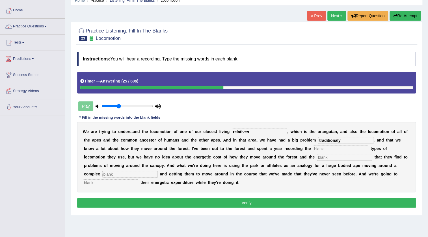
type input "traditionaly"
type input "different"
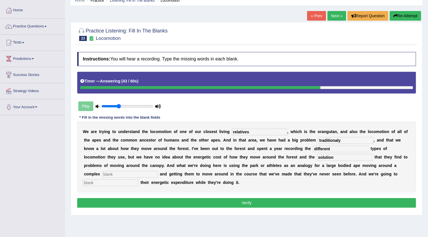
type input "solution"
type input "environment"
type input "record"
click at [201, 204] on button "Verify" at bounding box center [246, 203] width 339 height 10
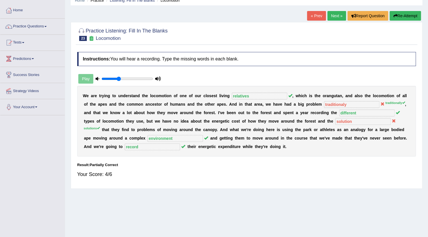
click at [335, 12] on link "Next »" at bounding box center [336, 16] width 19 height 10
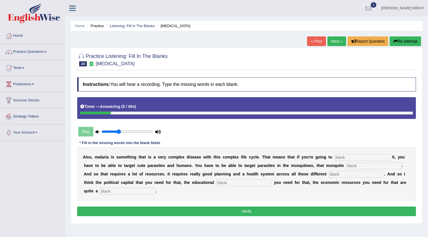
click at [345, 155] on input "text" at bounding box center [361, 157] width 55 height 7
click at [155, 211] on button "Verify" at bounding box center [246, 212] width 339 height 10
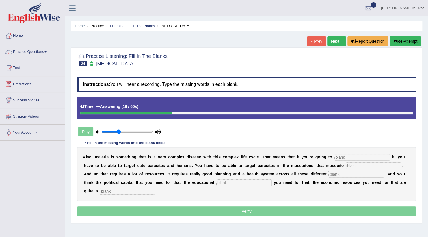
click at [155, 211] on p "Verify" at bounding box center [246, 212] width 339 height 10
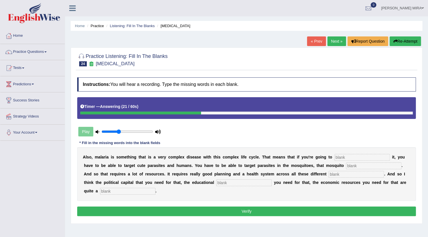
click at [342, 154] on input "text" at bounding box center [361, 157] width 55 height 7
click at [340, 172] on input "text" at bounding box center [355, 174] width 55 height 7
type input "level"
click at [127, 190] on input "text" at bounding box center [127, 191] width 55 height 7
type input "challange"
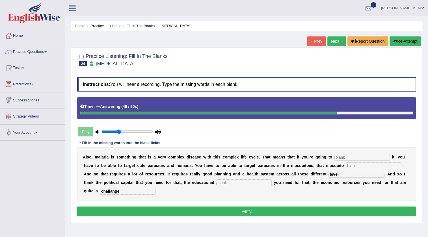
click at [236, 183] on input "text" at bounding box center [243, 182] width 55 height 7
type input "infruction"
click at [358, 166] on input "text" at bounding box center [373, 166] width 55 height 7
type input "p"
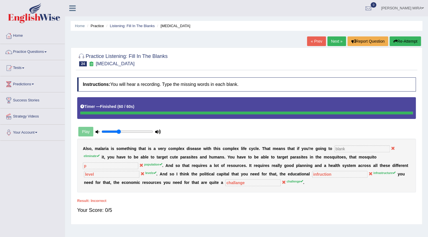
click at [339, 38] on link "Next »" at bounding box center [336, 41] width 19 height 10
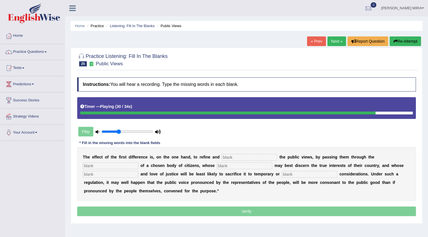
click at [218, 154] on div "T h e e f f e c t o f t h e f i r s t d i f f e r e n c e i s , o n t h e o n e…" at bounding box center [246, 174] width 339 height 54
click at [266, 157] on input "text" at bounding box center [249, 157] width 55 height 7
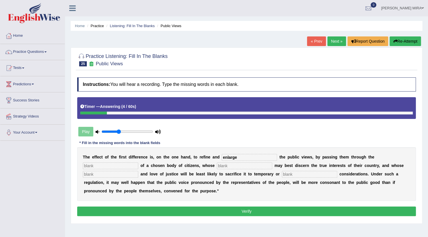
type input "enlarge"
type input "medium"
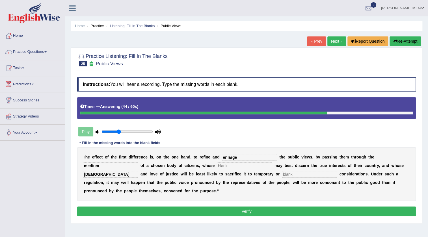
type input "[DEMOGRAPHIC_DATA]"
type input "percial"
click at [267, 215] on button "Verify" at bounding box center [246, 212] width 339 height 10
click at [221, 166] on input "text" at bounding box center [244, 166] width 55 height 7
type input "w"
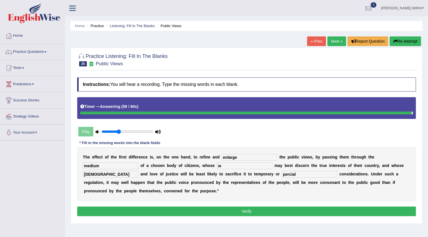
click at [202, 211] on button "Verify" at bounding box center [246, 212] width 339 height 10
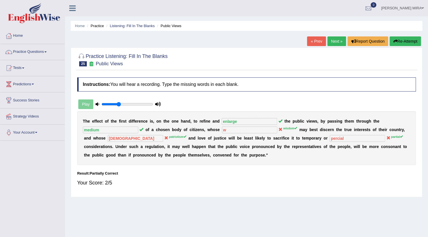
click at [328, 42] on link "Next »" at bounding box center [336, 41] width 19 height 10
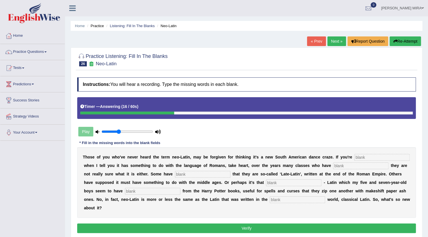
click at [354, 161] on input "text" at bounding box center [381, 157] width 55 height 7
type input "puzzaled"
type input "confessed"
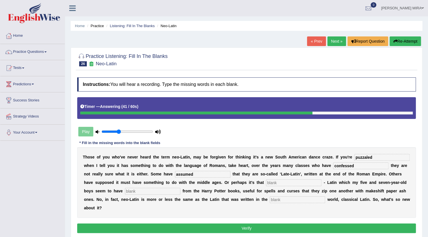
type input "assumed"
type input "anciant"
click at [130, 230] on button "Verify" at bounding box center [246, 229] width 339 height 10
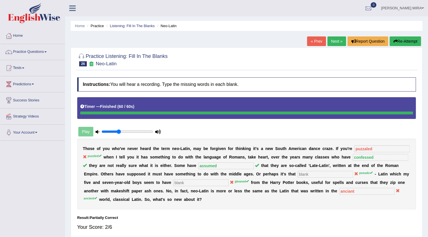
click at [317, 42] on link "« Prev" at bounding box center [316, 41] width 19 height 10
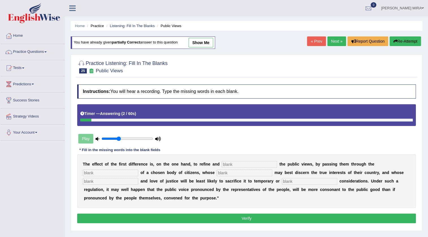
click at [258, 160] on div "T h e e f f e c t o f t h e f i r s t d i f f e r e n c e i s , o n t h e o n e…" at bounding box center [246, 181] width 339 height 54
click at [259, 162] on input "text" at bounding box center [249, 164] width 55 height 7
type input "enlarge"
type input "medium"
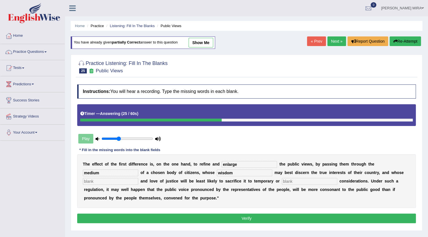
type input "wisdom"
type input "[DEMOGRAPHIC_DATA]"
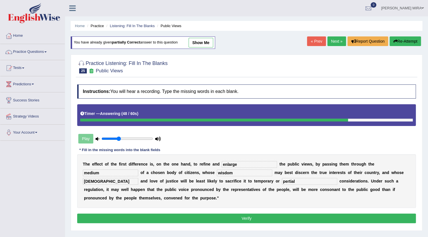
type input "pertial"
click at [285, 220] on button "Verify" at bounding box center [246, 219] width 339 height 10
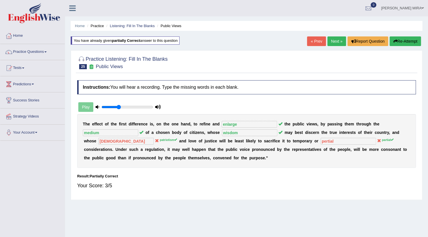
click at [317, 40] on link "« Prev" at bounding box center [316, 41] width 19 height 10
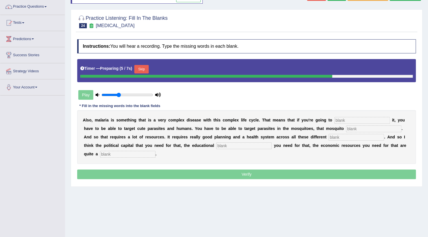
scroll to position [51, 0]
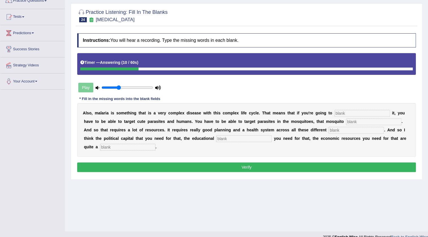
click at [348, 111] on input "text" at bounding box center [361, 113] width 55 height 7
type input "eliminate"
type input "population"
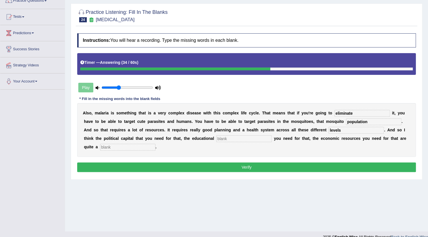
type input "levels"
type input "infrastruction"
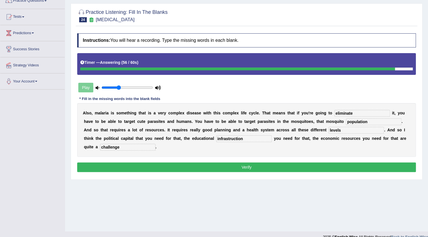
type input "challenge"
drag, startPoint x: 249, startPoint y: 161, endPoint x: 250, endPoint y: 165, distance: 3.7
click at [250, 165] on div "Instructions: You will hear a recording. Type the missing words in each blank. …" at bounding box center [246, 104] width 341 height 146
click at [252, 167] on button "Verify" at bounding box center [246, 168] width 339 height 10
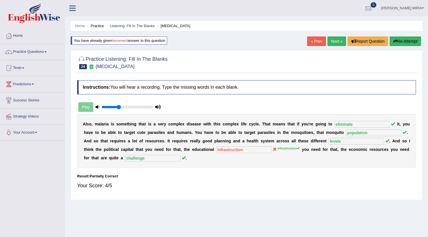
scroll to position [0, 0]
click at [315, 43] on link "« Prev" at bounding box center [316, 41] width 19 height 10
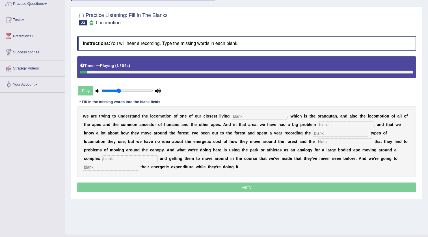
scroll to position [59, 0]
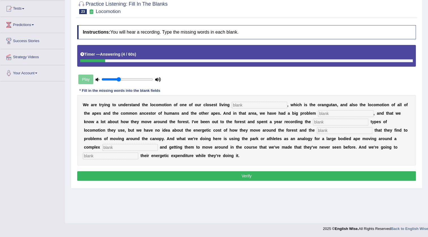
click at [261, 97] on div "W e a r e t r y i n g t o u n d e r s t a n d t h e l o c o m o t i o n o f o n…" at bounding box center [246, 130] width 339 height 71
click at [261, 106] on input "text" at bounding box center [259, 105] width 55 height 7
type input "relatives"
drag, startPoint x: 321, startPoint y: 113, endPoint x: 331, endPoint y: 119, distance: 11.7
click at [331, 119] on div "W e a r e t r y i n g t o u n d e r s t a n d t h e l o c o m o t i o n o f o n…" at bounding box center [246, 130] width 339 height 71
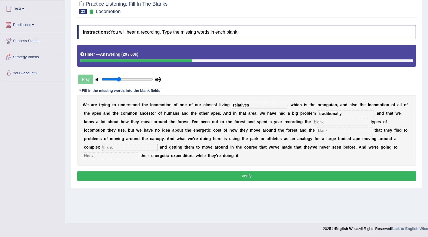
type input "traditionally"
type input "different"
type input "solutions"
type input "environment"
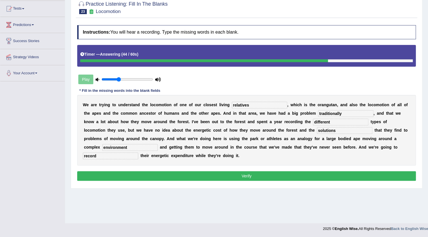
type input "record"
click at [164, 176] on button "Verify" at bounding box center [246, 176] width 339 height 10
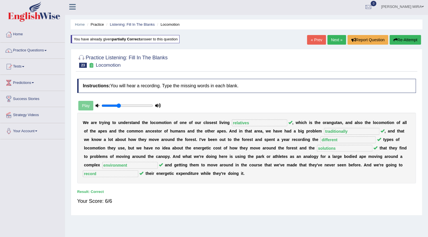
scroll to position [0, 0]
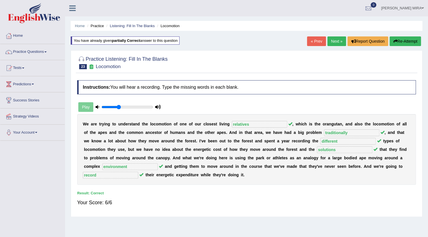
click at [310, 38] on link "« Prev" at bounding box center [316, 41] width 19 height 10
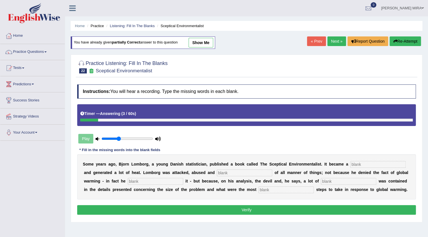
click at [372, 164] on input "text" at bounding box center [377, 164] width 55 height 7
type input "bestseller"
type input "accused"
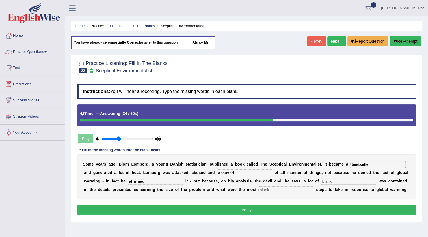
type input "affirmed"
type input "deviousness"
type input "responsible"
click at [330, 202] on div "Instructions: You will hear a recording. Type the missing words in each blank. …" at bounding box center [246, 150] width 341 height 137
click at [329, 211] on button "Verify" at bounding box center [246, 210] width 339 height 10
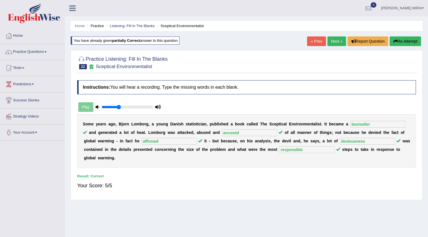
click at [318, 46] on div "« Prev Next » Report Question Re-Attempt" at bounding box center [364, 41] width 115 height 11
click at [319, 38] on link "« Prev" at bounding box center [316, 41] width 19 height 10
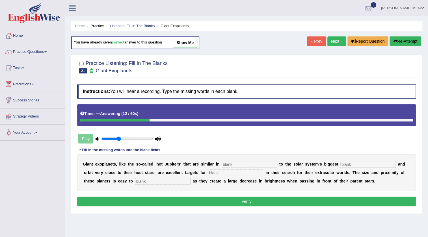
click at [232, 162] on input "text" at bounding box center [249, 164] width 55 height 7
type input "charecteristics"
type input "planet"
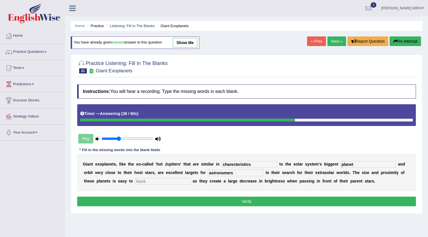
type input "astronomers"
type input "detect"
click at [233, 164] on input "charecteristics" at bounding box center [249, 164] width 55 height 7
type input "characteristics"
click at [240, 204] on button "Verify" at bounding box center [246, 202] width 339 height 10
